Goal: Navigation & Orientation: Find specific page/section

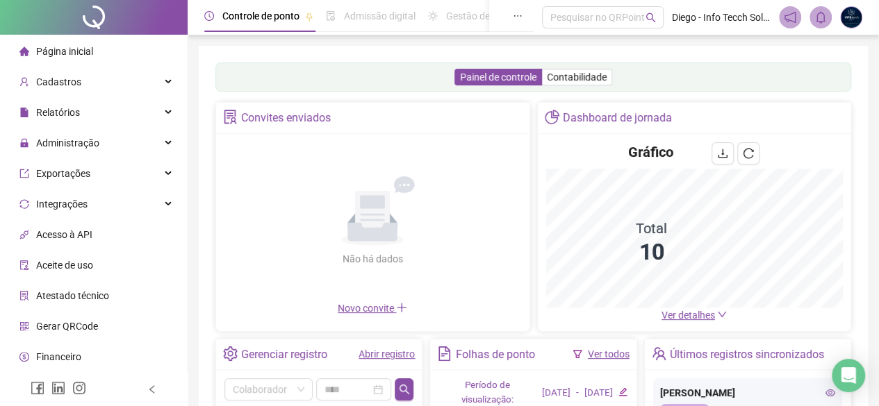
click at [110, 55] on li "Página inicial" at bounding box center [93, 52] width 181 height 28
click at [104, 53] on li "Página inicial" at bounding box center [93, 52] width 181 height 28
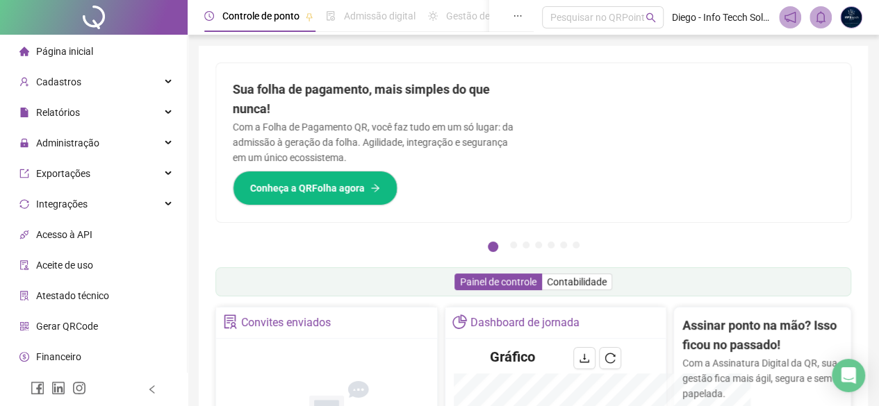
click at [653, 205] on div at bounding box center [692, 142] width 317 height 159
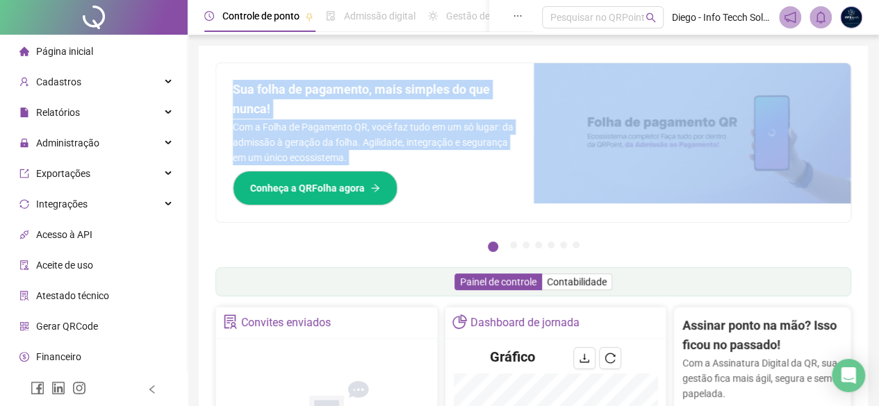
drag, startPoint x: 235, startPoint y: 87, endPoint x: 535, endPoint y: 105, distance: 300.0
click at [535, 105] on div "Sua folha de pagamento, mais simples do que nunca! Com a Folha de Pagamento QR,…" at bounding box center [533, 142] width 634 height 159
click at [478, 195] on div "Sua folha de pagamento, mais simples do que nunca! Com a Folha de Pagamento QR,…" at bounding box center [374, 142] width 317 height 159
click at [481, 197] on div "Sua folha de pagamento, mais simples do que nunca! Com a Folha de Pagamento QR,…" at bounding box center [374, 142] width 317 height 159
click at [461, 201] on div "Sua folha de pagamento, mais simples do que nunca! Com a Folha de Pagamento QR,…" at bounding box center [374, 142] width 317 height 159
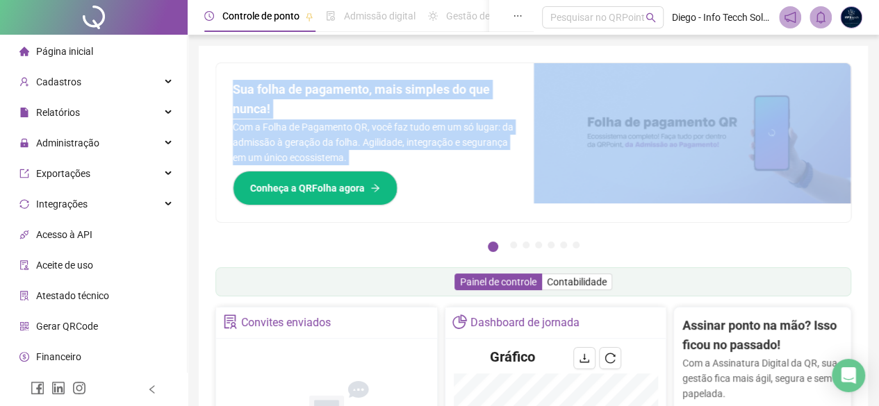
click at [438, 208] on div "Sua folha de pagamento, mais simples do que nunca! Com a Folha de Pagamento QR,…" at bounding box center [374, 142] width 317 height 159
click at [528, 98] on div "Sua folha de pagamento, mais simples do que nunca! Com a Folha de Pagamento QR,…" at bounding box center [374, 142] width 317 height 159
click at [522, 69] on div "Sua folha de pagamento, mais simples do que nunca! Com a Folha de Pagamento QR,…" at bounding box center [374, 142] width 317 height 159
click at [521, 63] on div "Sua folha de pagamento, mais simples do que nunca! Com a Folha de Pagamento QR,…" at bounding box center [374, 142] width 317 height 159
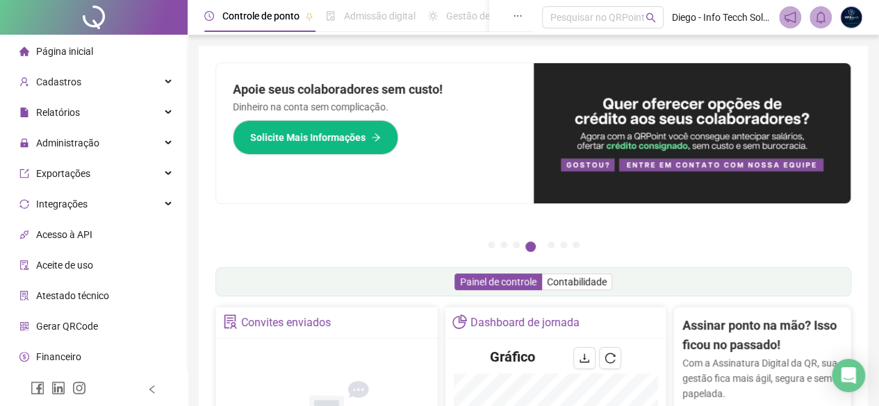
click at [634, 280] on div "Painel de controle Contabilidade" at bounding box center [533, 281] width 636 height 29
click at [597, 284] on span "Contabilidade" at bounding box center [577, 281] width 60 height 11
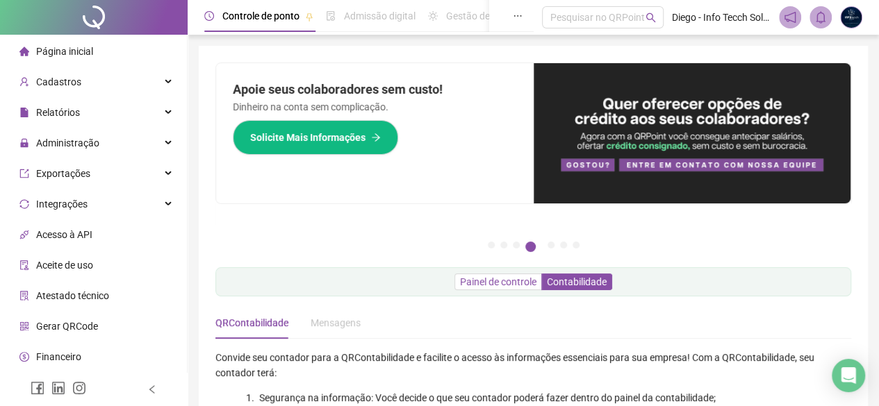
click at [502, 283] on span "Painel de controle" at bounding box center [498, 281] width 76 height 11
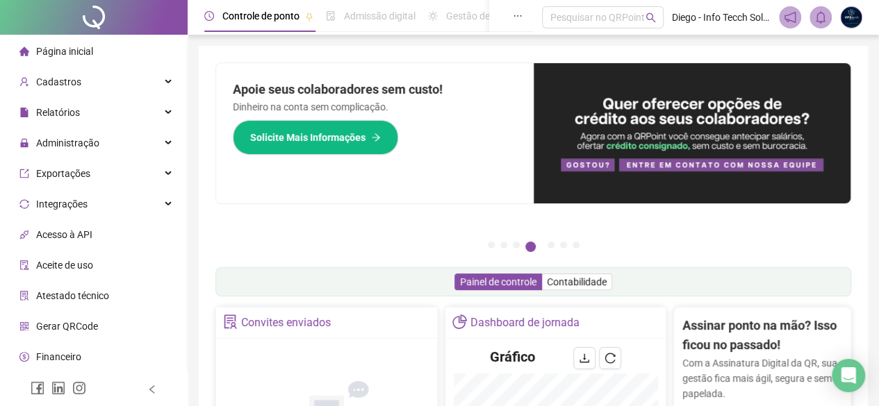
click at [248, 249] on div "Pague o QRPoint com Cartão de Crédito Sua assinatura: mais segurança, prática e…" at bounding box center [533, 160] width 636 height 195
